Goal: Information Seeking & Learning: Learn about a topic

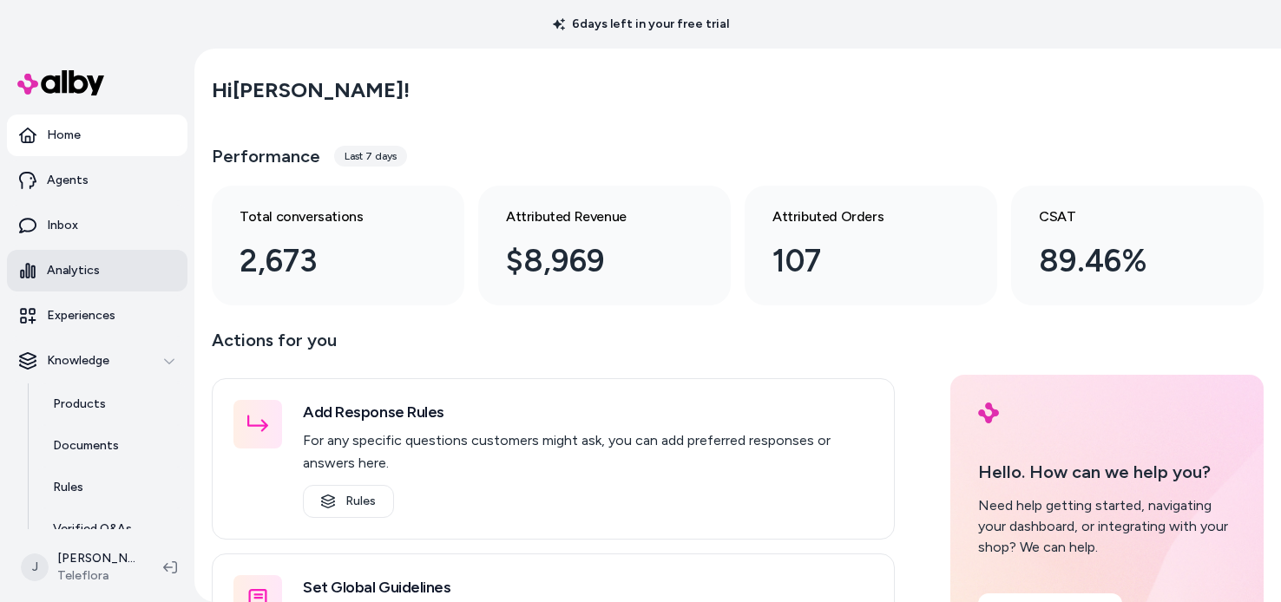
click at [73, 262] on p "Analytics" at bounding box center [73, 270] width 53 height 17
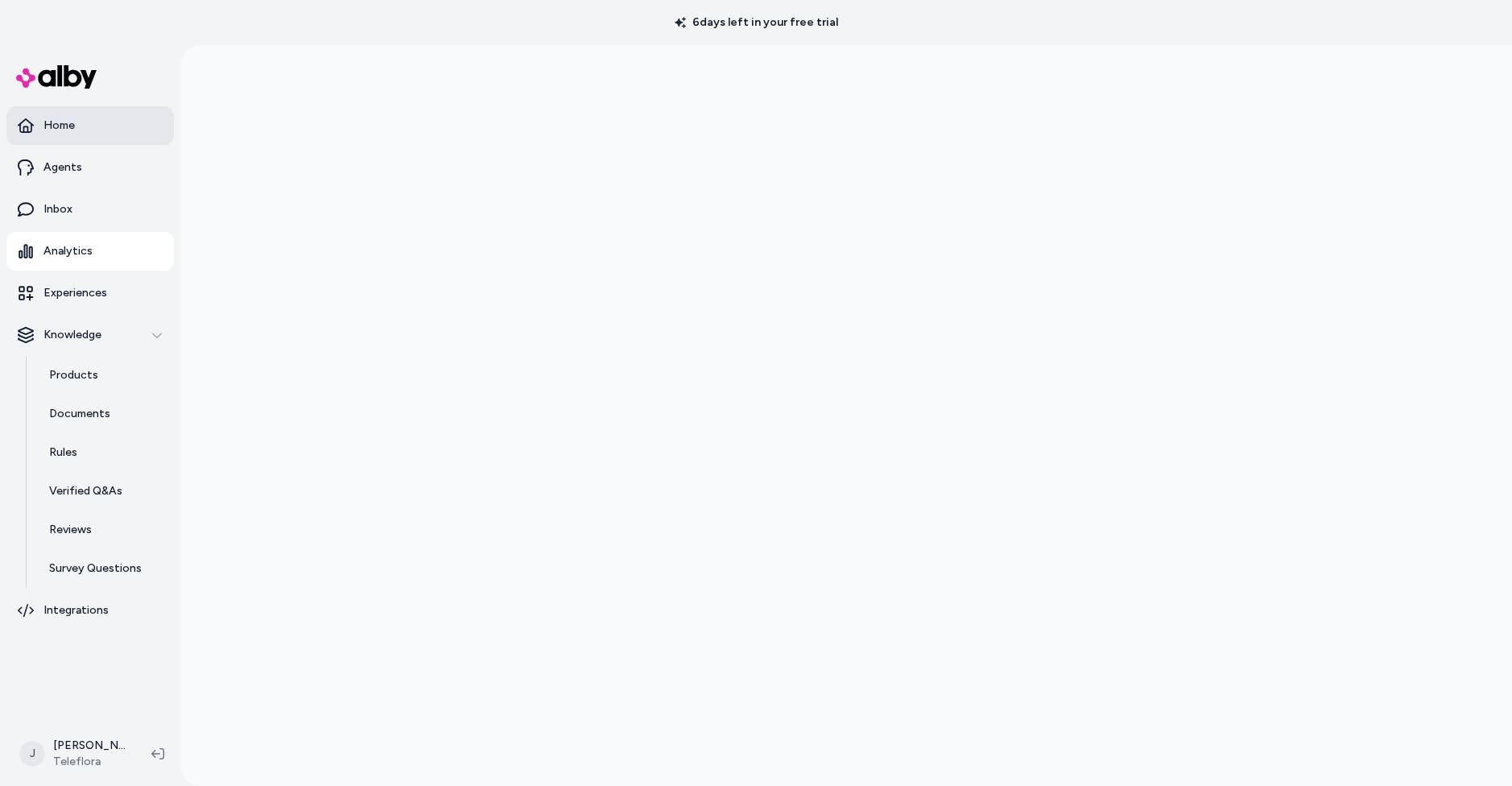
click at [70, 126] on p "Home" at bounding box center [59, 125] width 32 height 16
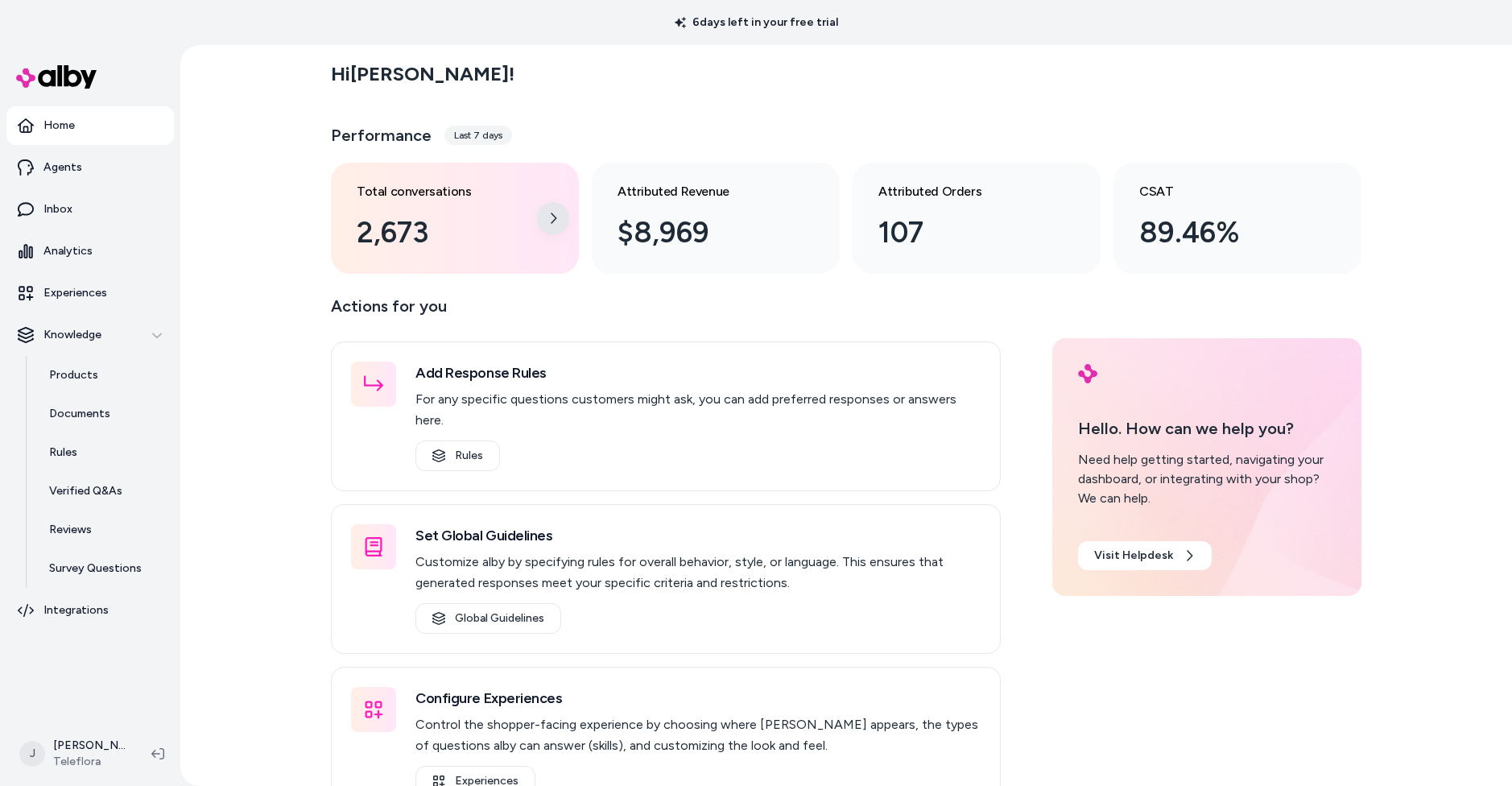
click at [546, 214] on icon at bounding box center [553, 218] width 13 height 13
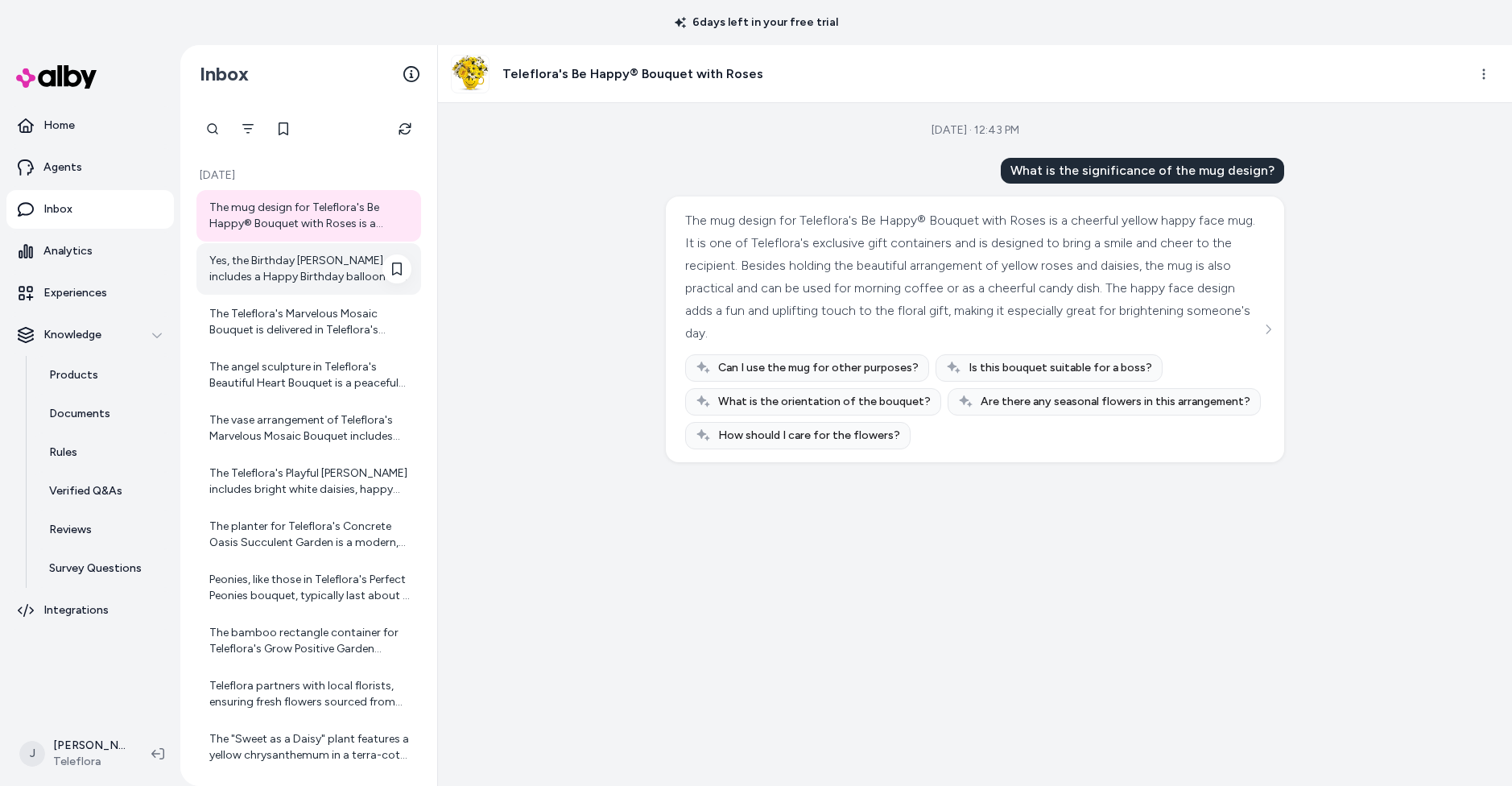
click at [280, 265] on div "Yes, the Birthday [PERSON_NAME] includes a Happy Birthday balloon as part of th…" at bounding box center [311, 268] width 202 height 32
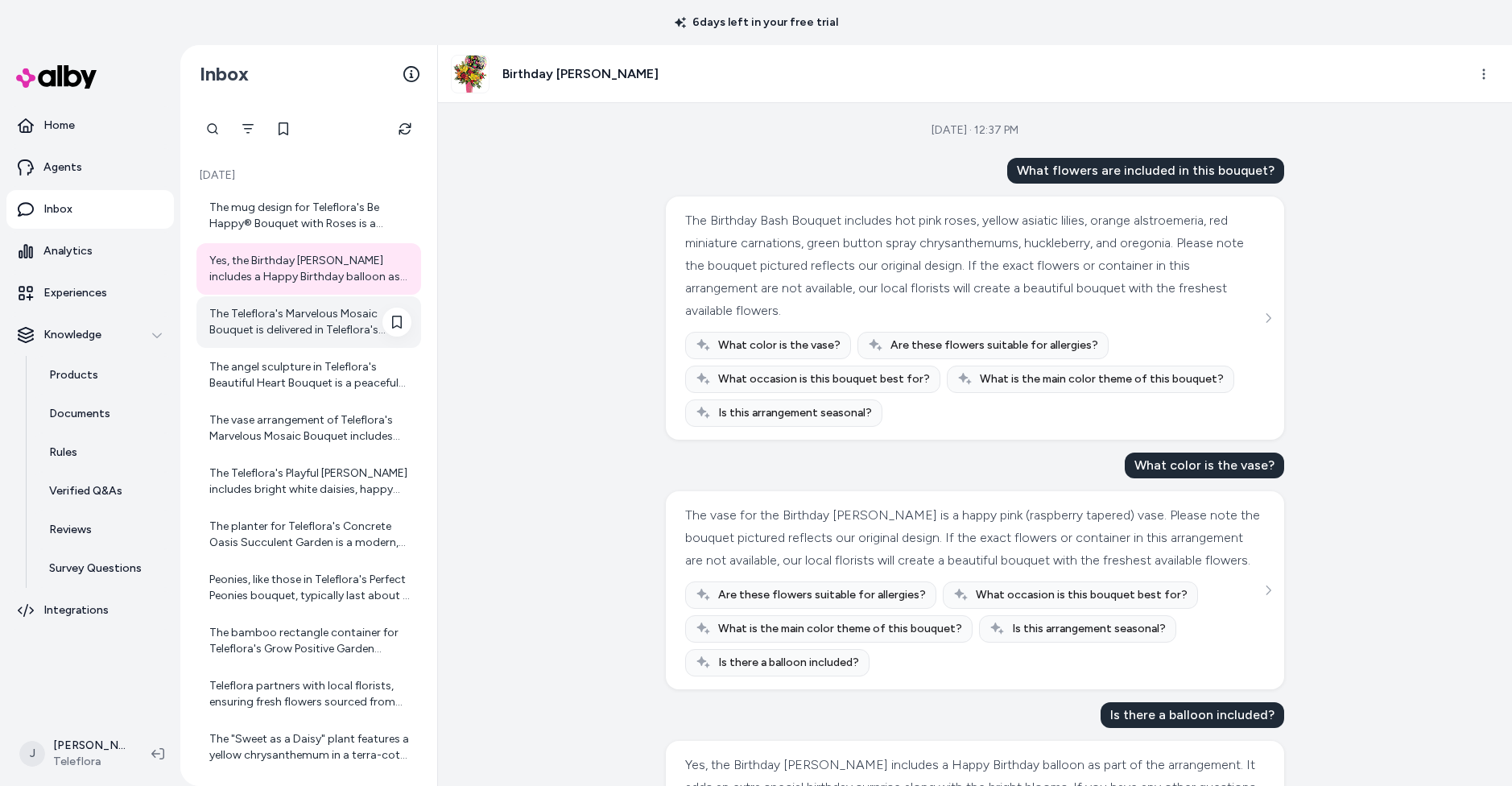
click at [262, 325] on div "The Teleflora's Marvelous Mosaic Bouquet is delivered in Teleflora's unique Mar…" at bounding box center [311, 322] width 202 height 32
